Goal: Task Accomplishment & Management: Complete application form

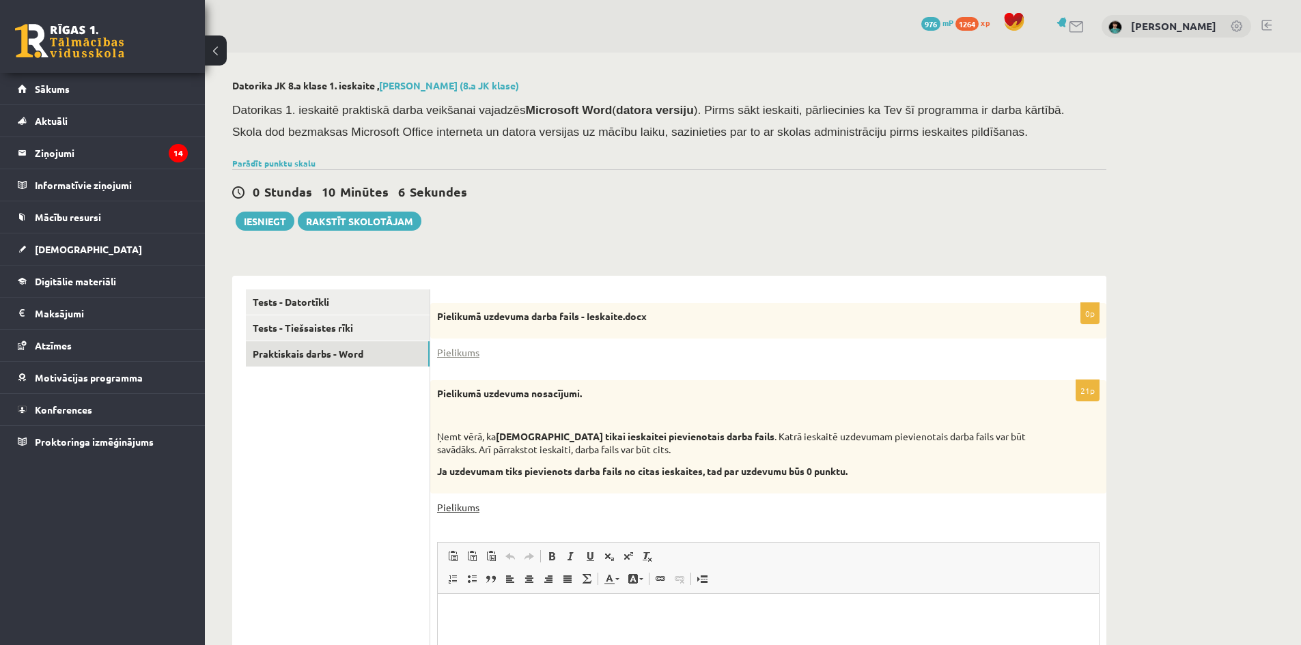
click at [451, 502] on link "Pielikums" at bounding box center [458, 507] width 42 height 14
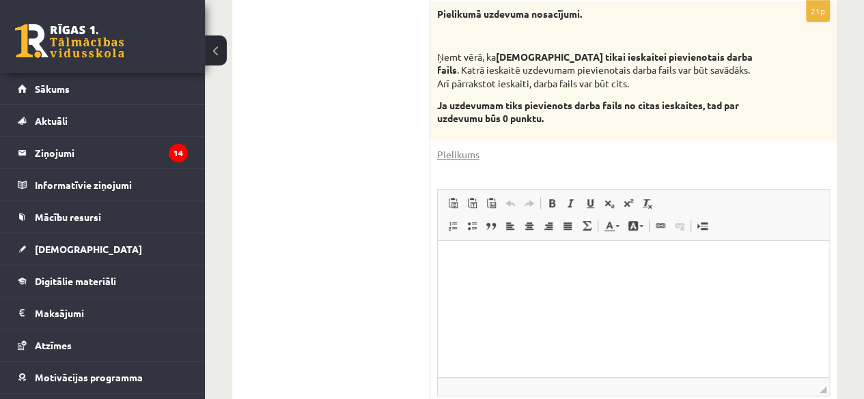
scroll to position [524, 0]
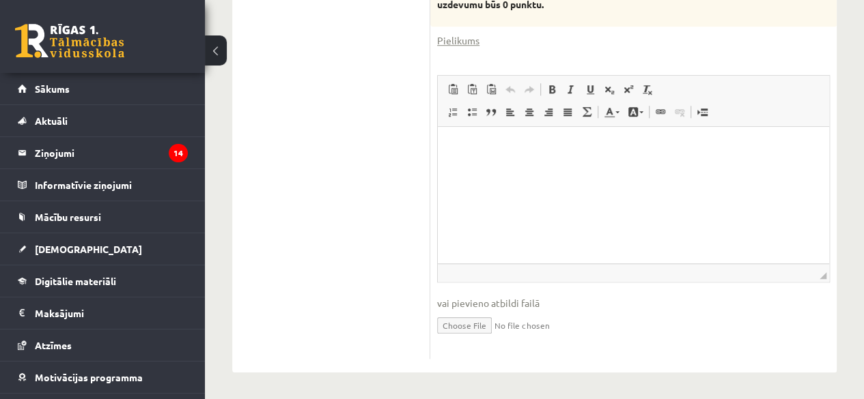
click at [474, 326] on input "file" at bounding box center [633, 325] width 393 height 28
type input "**********"
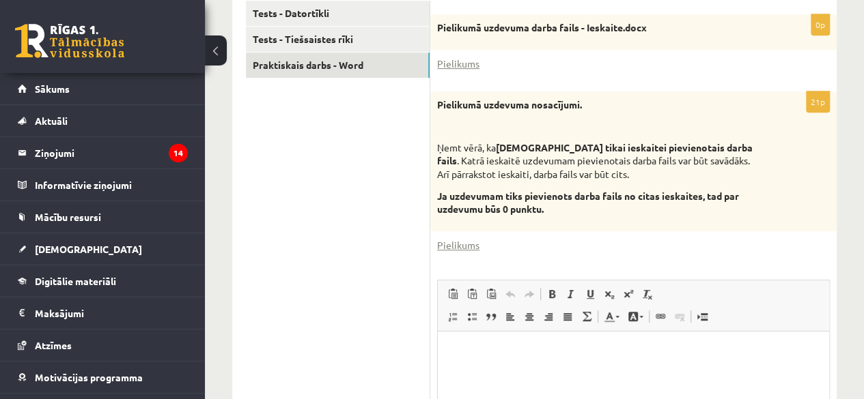
scroll to position [114, 0]
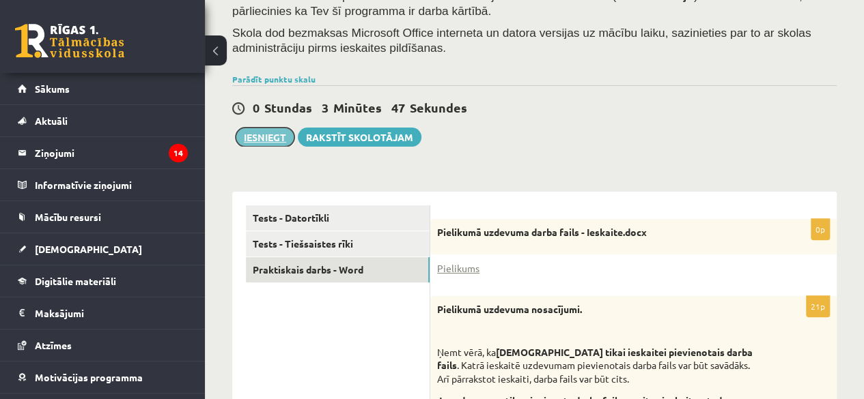
click at [254, 134] on button "Iesniegt" at bounding box center [265, 137] width 59 height 19
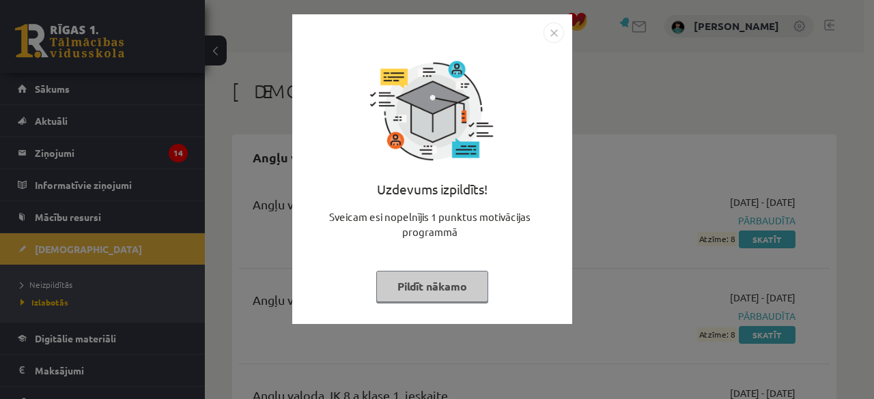
click at [407, 283] on button "Pildīt nākamo" at bounding box center [432, 286] width 112 height 31
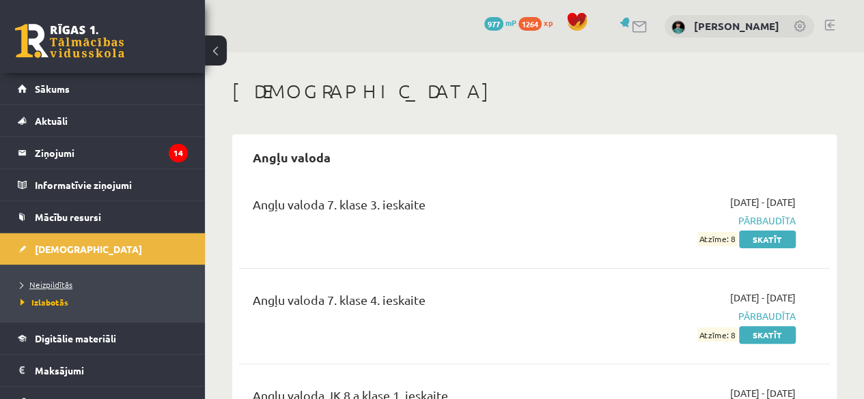
click at [55, 286] on span "Neizpildītās" at bounding box center [46, 284] width 52 height 11
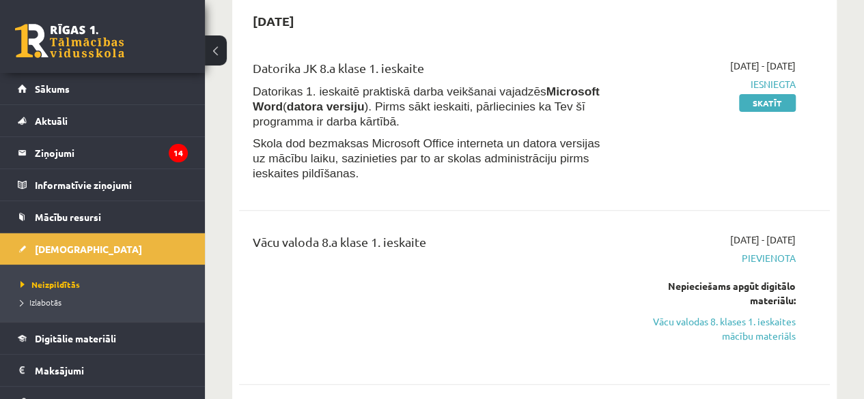
scroll to position [205, 0]
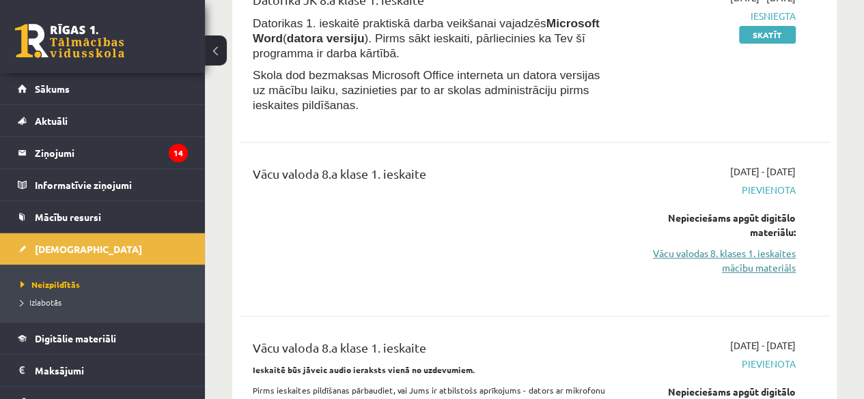
click at [735, 246] on link "Vācu valodas 8. klases 1. ieskaites mācību materiāls" at bounding box center [711, 260] width 167 height 29
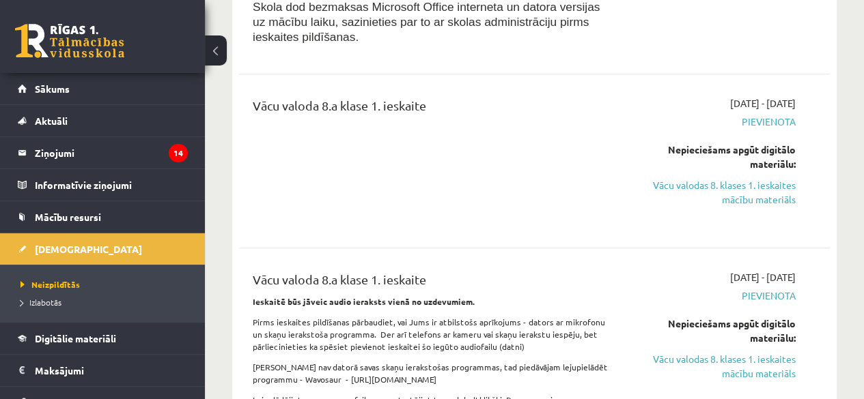
scroll to position [341, 0]
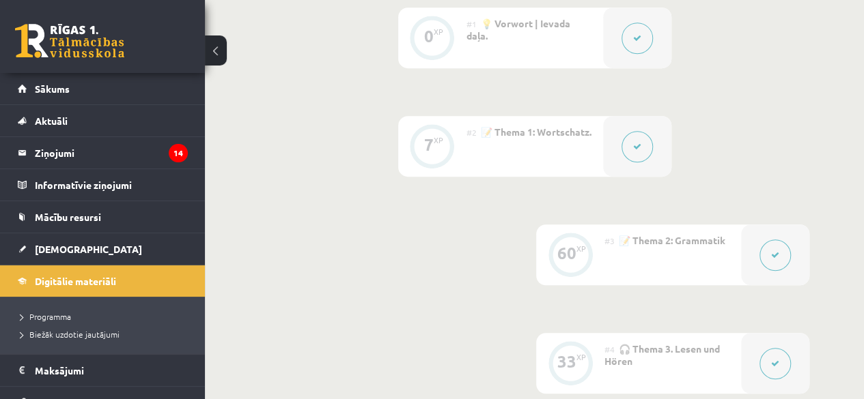
scroll to position [307, 0]
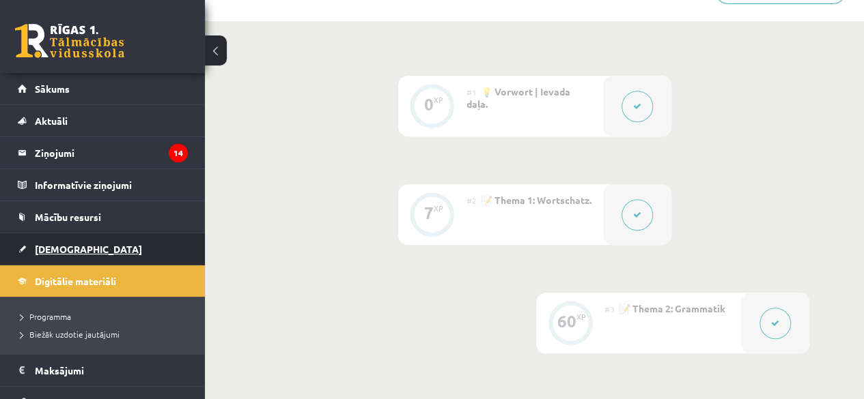
click at [59, 246] on span "[DEMOGRAPHIC_DATA]" at bounding box center [88, 249] width 107 height 12
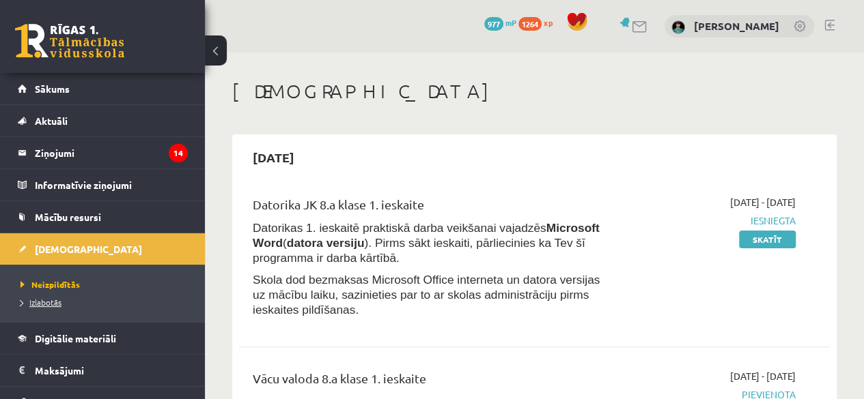
click at [45, 297] on span "Izlabotās" at bounding box center [40, 302] width 41 height 11
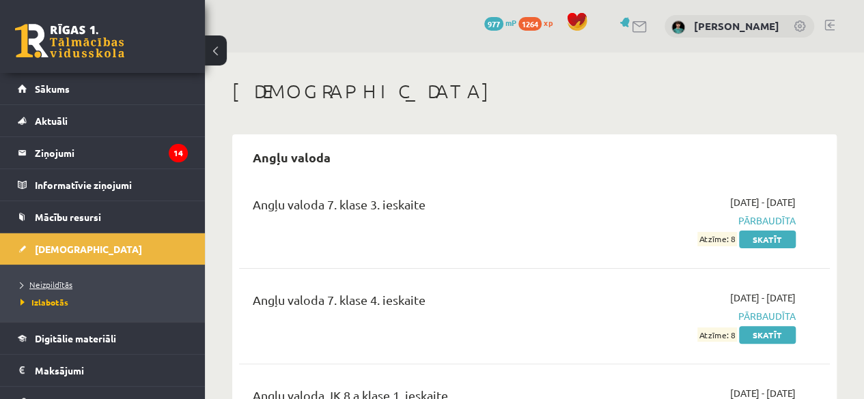
click at [64, 284] on span "Neizpildītās" at bounding box center [46, 284] width 52 height 11
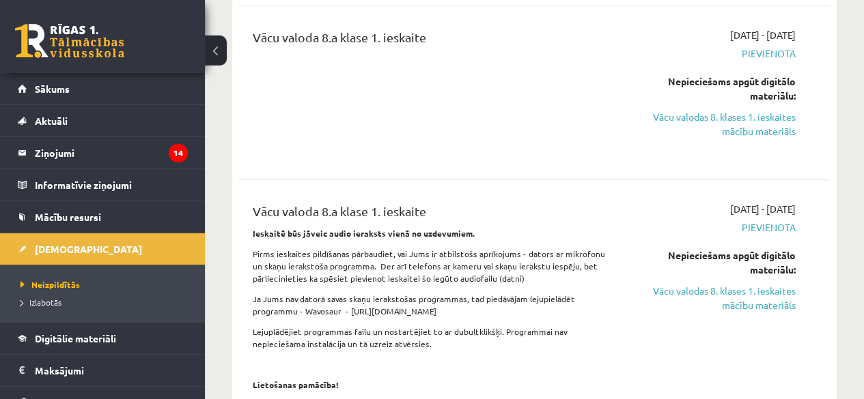
scroll to position [478, 0]
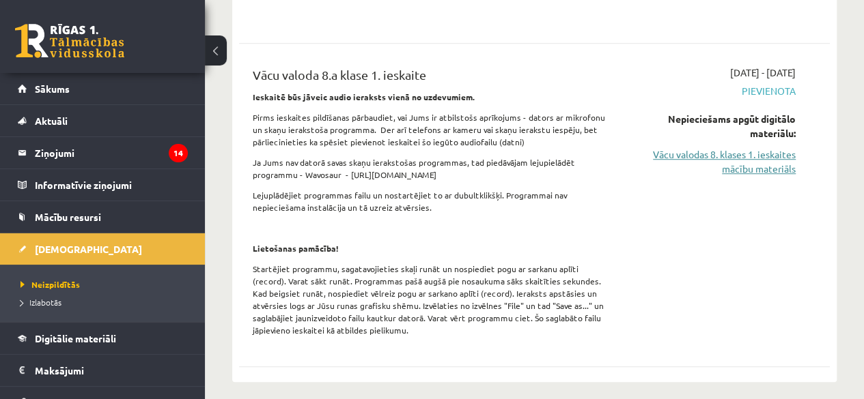
click at [705, 157] on link "Vācu valodas 8. klases 1. ieskaites mācību materiāls" at bounding box center [711, 161] width 167 height 29
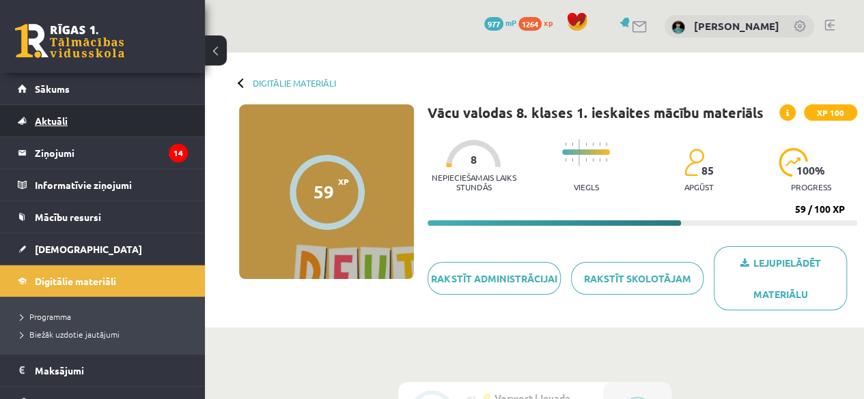
click at [55, 121] on span "Aktuāli" at bounding box center [51, 121] width 33 height 12
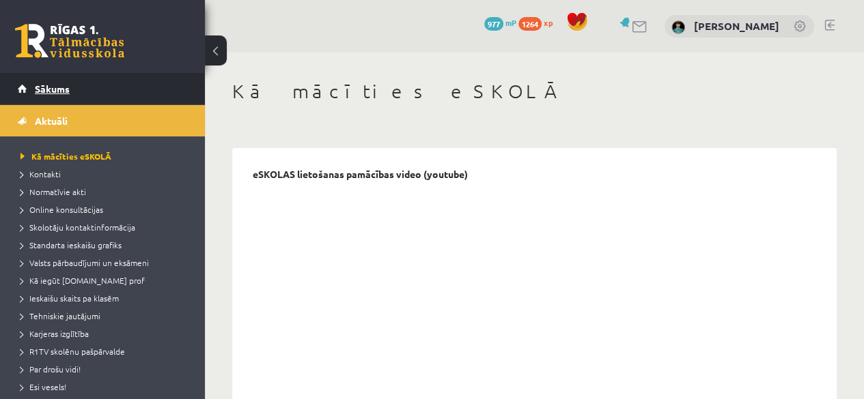
click at [61, 87] on span "Sākums" at bounding box center [52, 89] width 35 height 12
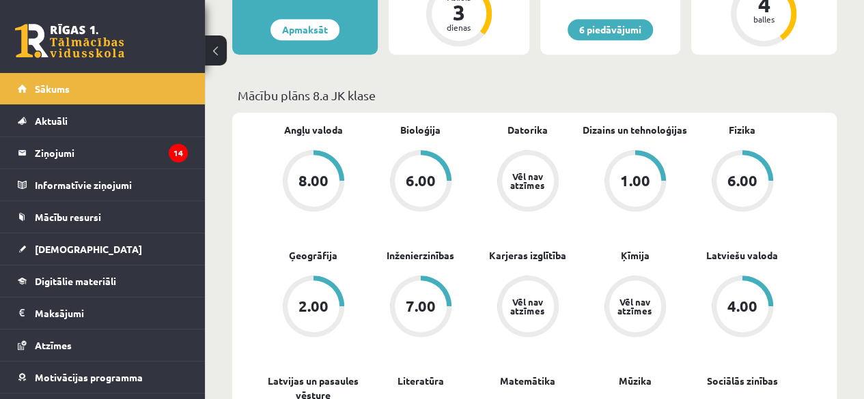
scroll to position [68, 0]
